Goal: Transaction & Acquisition: Obtain resource

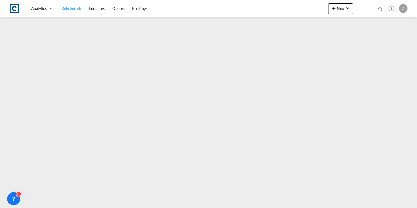
drag, startPoint x: 0, startPoint y: 0, endPoint x: 68, endPoint y: 8, distance: 68.0
click at [68, 8] on span "Rate Search" at bounding box center [71, 8] width 20 height 5
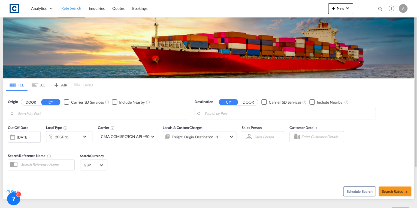
type input "GB-WF17, Kirklees"
type input "Incheon, KRINC"
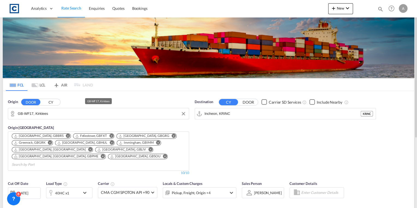
click at [65, 113] on input "GB-WF17, Kirklees" at bounding box center [102, 114] width 168 height 8
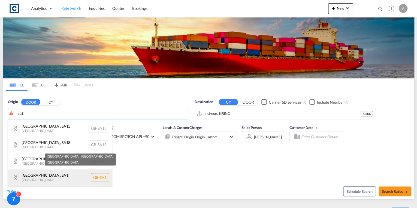
click at [63, 169] on div "[GEOGRAPHIC_DATA] , [GEOGRAPHIC_DATA] [GEOGRAPHIC_DATA] [GEOGRAPHIC_DATA]-[GEOG…" at bounding box center [60, 177] width 104 height 16
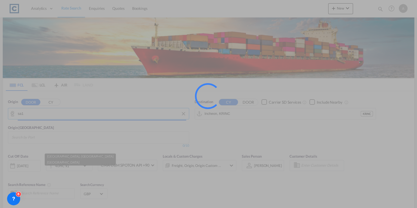
type input "GB-[GEOGRAPHIC_DATA], [GEOGRAPHIC_DATA]"
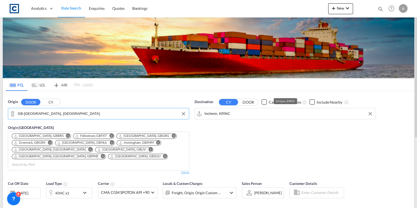
click at [237, 115] on input "Incheon, KRINC" at bounding box center [288, 114] width 168 height 8
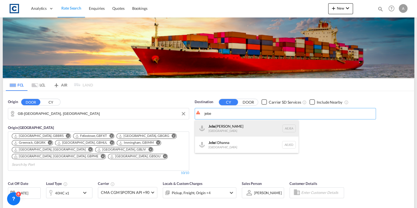
click at [240, 129] on div "Jebe l Ali [GEOGRAPHIC_DATA] [GEOGRAPHIC_DATA]" at bounding box center [247, 128] width 104 height 16
type input "[GEOGRAPHIC_DATA], [GEOGRAPHIC_DATA]"
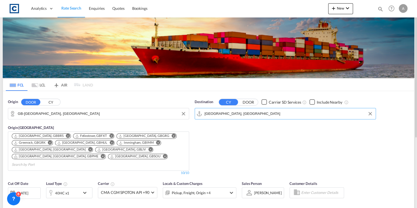
click at [76, 187] on div "40HC x1" at bounding box center [63, 192] width 34 height 11
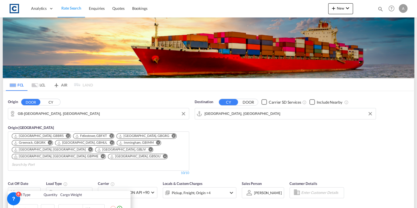
click at [324, 135] on div "Load Type Quantity Cargo Weight 40HC 20GP 40GP 40HC 45HC 20RE 40RE 40HR 20OT 40…" at bounding box center [208, 104] width 417 height 208
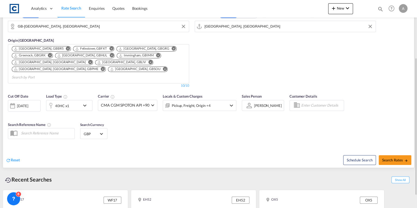
scroll to position [84, 0]
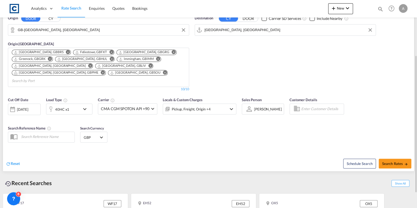
click at [84, 106] on md-icon "icon-chevron-down" at bounding box center [85, 109] width 9 height 7
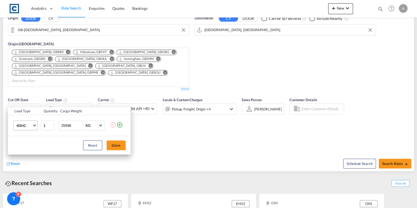
click at [26, 125] on span "40HC" at bounding box center [24, 125] width 16 height 5
click at [23, 101] on div "20GP" at bounding box center [21, 99] width 10 height 5
click at [110, 142] on button "Done" at bounding box center [116, 145] width 19 height 10
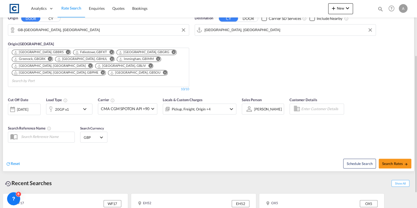
click at [26, 107] on div "[DATE]" at bounding box center [22, 109] width 11 height 5
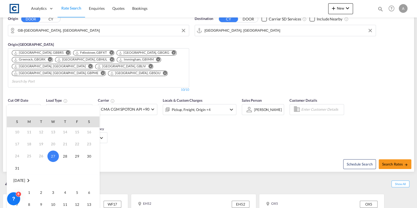
scroll to position [44, 0]
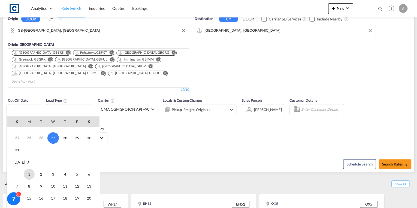
click at [28, 171] on span "1" at bounding box center [29, 174] width 11 height 11
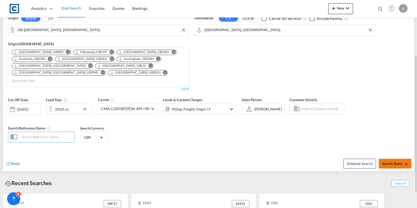
click at [388, 161] on span "Search Rates" at bounding box center [395, 163] width 26 height 4
type input "SA1 to AEJEA / [DATE]"
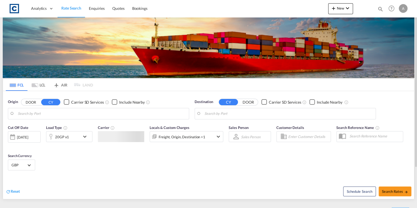
type input "GB-[GEOGRAPHIC_DATA], [GEOGRAPHIC_DATA]"
type input "[GEOGRAPHIC_DATA], [GEOGRAPHIC_DATA]"
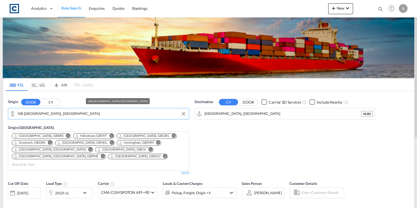
click at [55, 113] on input "GB-[GEOGRAPHIC_DATA], [GEOGRAPHIC_DATA]" at bounding box center [102, 114] width 168 height 8
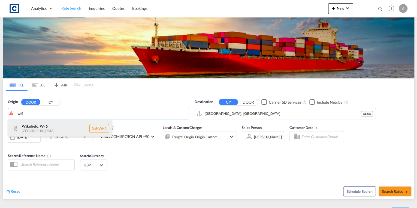
click at [55, 124] on div "Wakefield , WF6 United Kingdom GB-WF6" at bounding box center [60, 128] width 104 height 16
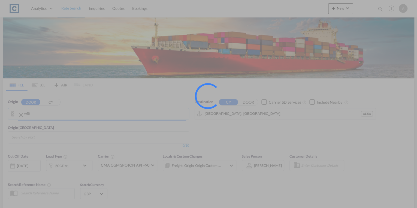
type input "GB-WF6, Wakefield"
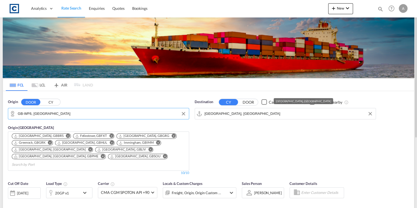
click at [238, 114] on input "[GEOGRAPHIC_DATA], [GEOGRAPHIC_DATA]" at bounding box center [288, 114] width 168 height 8
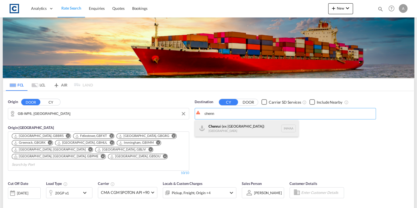
click at [242, 130] on div "Chenn ai (ex Madras) India INMAA" at bounding box center [247, 128] width 104 height 16
type input "Chennai (ex Madras), INMAA"
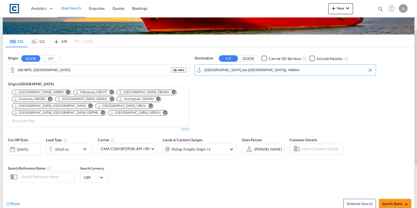
scroll to position [87, 0]
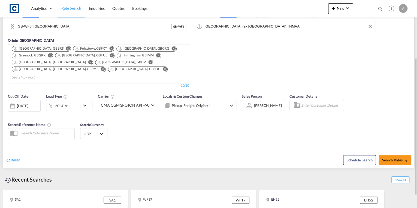
click at [28, 103] on div "[DATE]" at bounding box center [22, 105] width 11 height 5
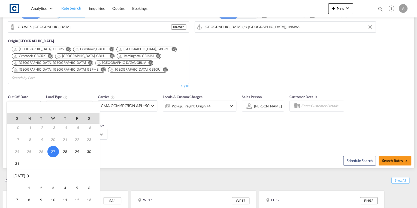
scroll to position [65, 0]
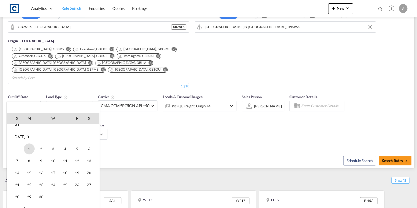
click at [29, 149] on span "1" at bounding box center [29, 148] width 11 height 11
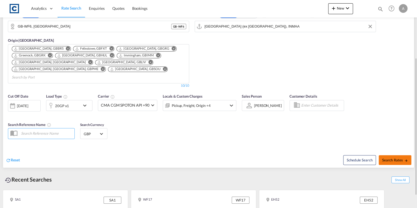
click at [394, 158] on span "Search Rates" at bounding box center [395, 160] width 26 height 4
type input "WF6 to INMAA / 1 Sep 2025"
